Goal: Task Accomplishment & Management: Manage account settings

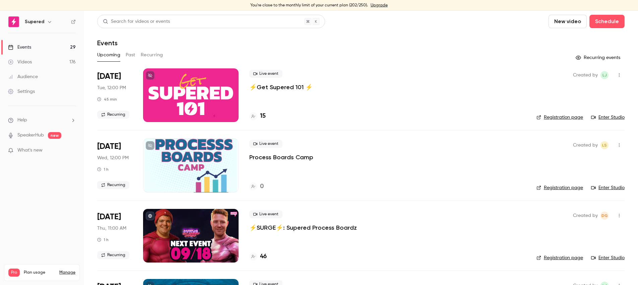
click at [195, 236] on div at bounding box center [190, 236] width 95 height 54
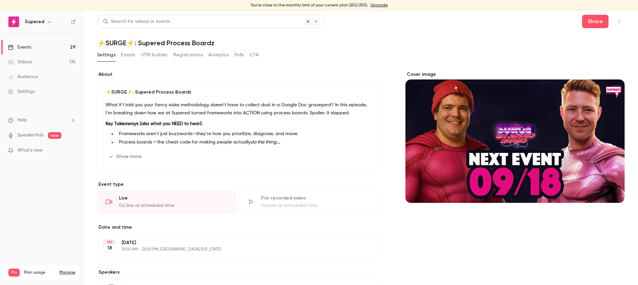
click at [191, 57] on button "Registrations" at bounding box center [188, 55] width 30 height 11
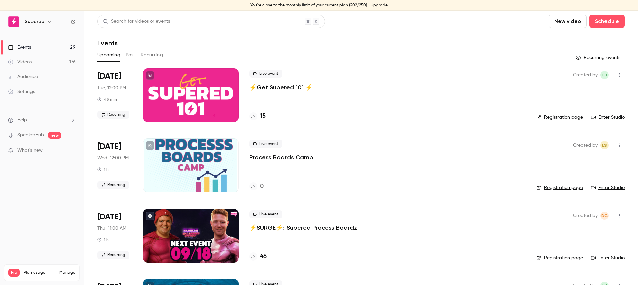
click at [568, 256] on link "Registration page" at bounding box center [559, 257] width 47 height 7
